Goal: Register for event/course: Sign up to attend an event or enroll in a course

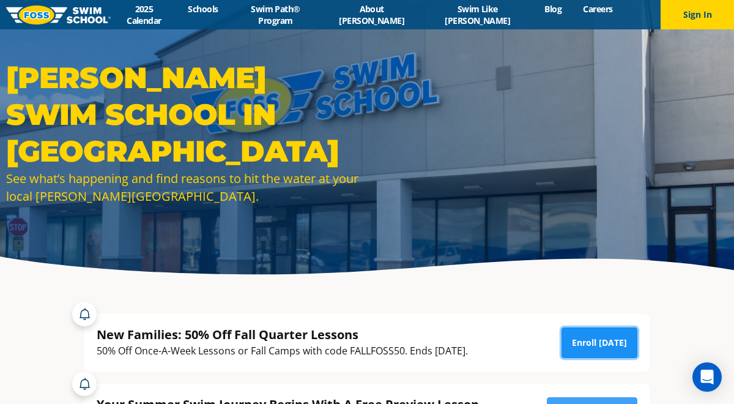
click at [604, 343] on link "Enroll [DATE]" at bounding box center [600, 342] width 76 height 31
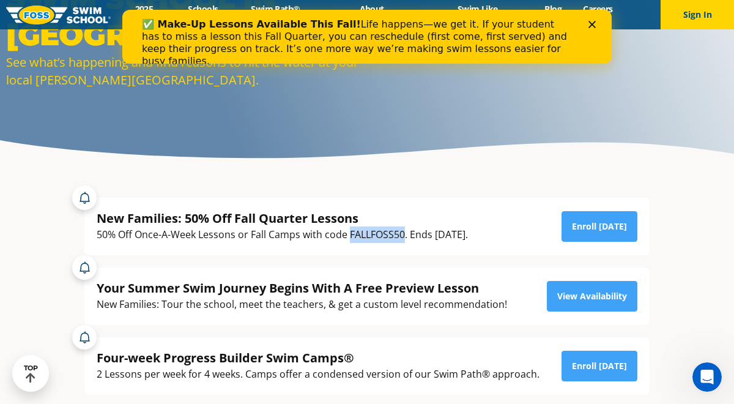
drag, startPoint x: 350, startPoint y: 236, endPoint x: 404, endPoint y: 233, distance: 54.0
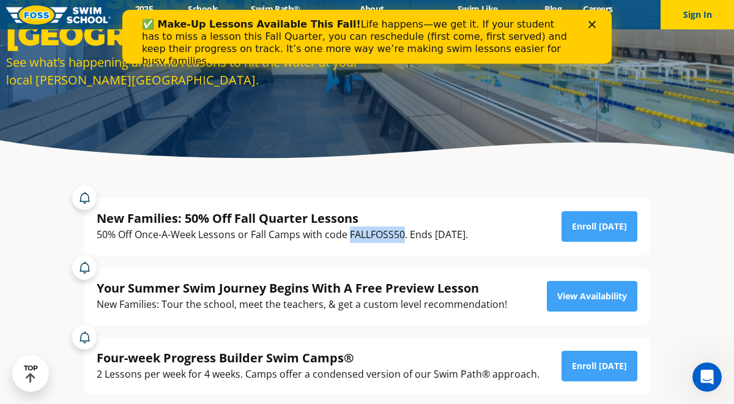
click at [404, 233] on div "50% Off Once-A-Week Lessons or Fall Camps with code FALLFOSS50. Ends [DATE]." at bounding box center [283, 234] width 372 height 17
copy div "FALLFOSS50"
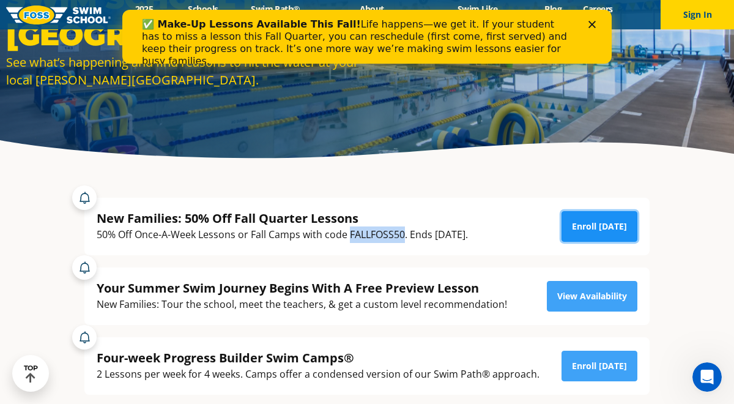
click at [581, 228] on link "Enroll [DATE]" at bounding box center [600, 226] width 76 height 31
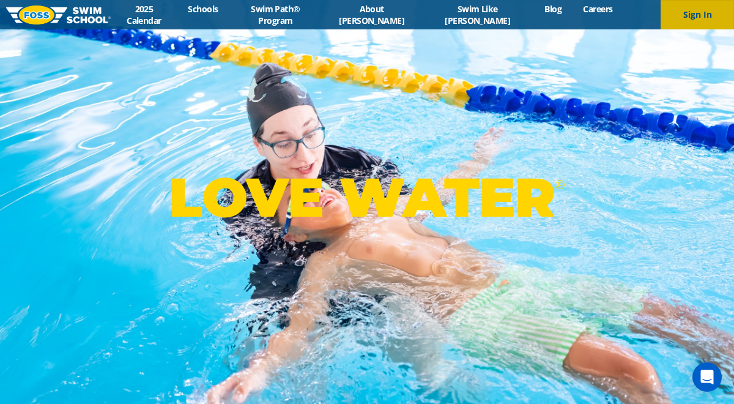
click at [707, 13] on button "Sign In" at bounding box center [697, 14] width 73 height 29
